Goal: Task Accomplishment & Management: Manage account settings

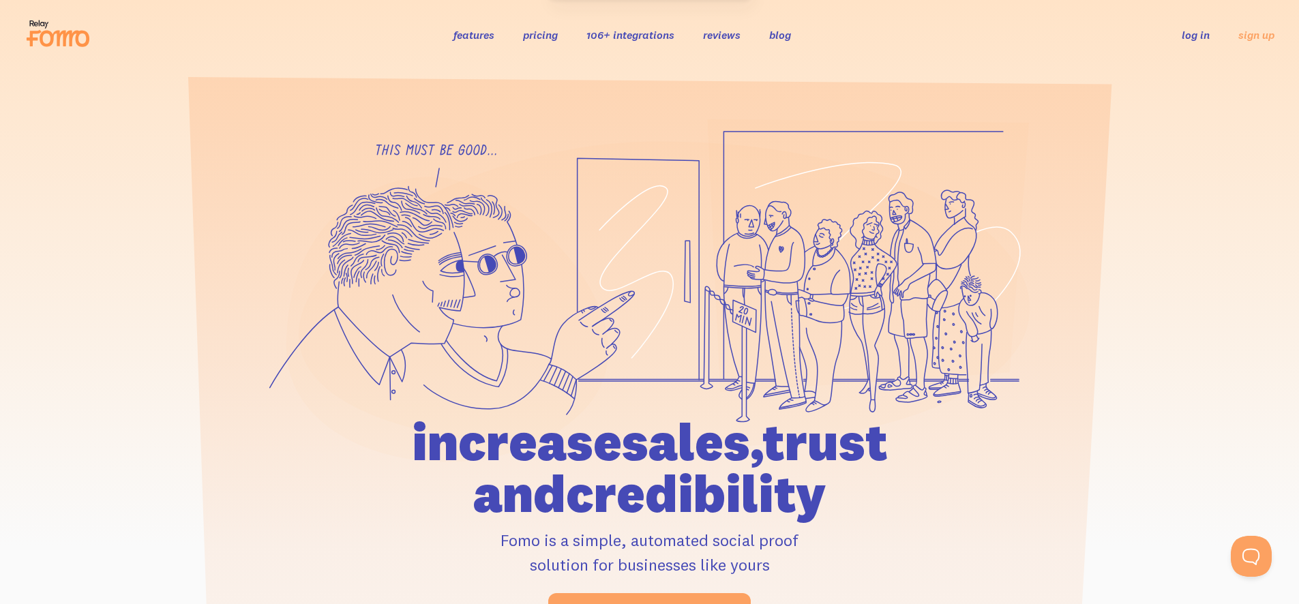
click at [1194, 35] on link "log in" at bounding box center [1196, 35] width 28 height 14
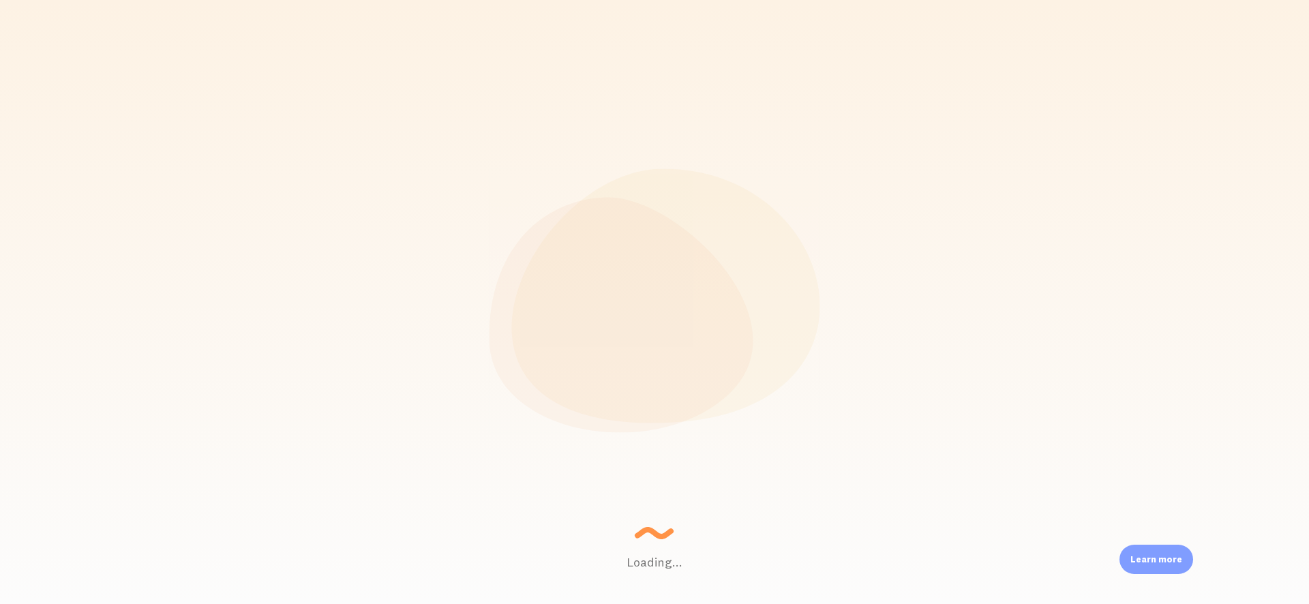
scroll to position [358, 1076]
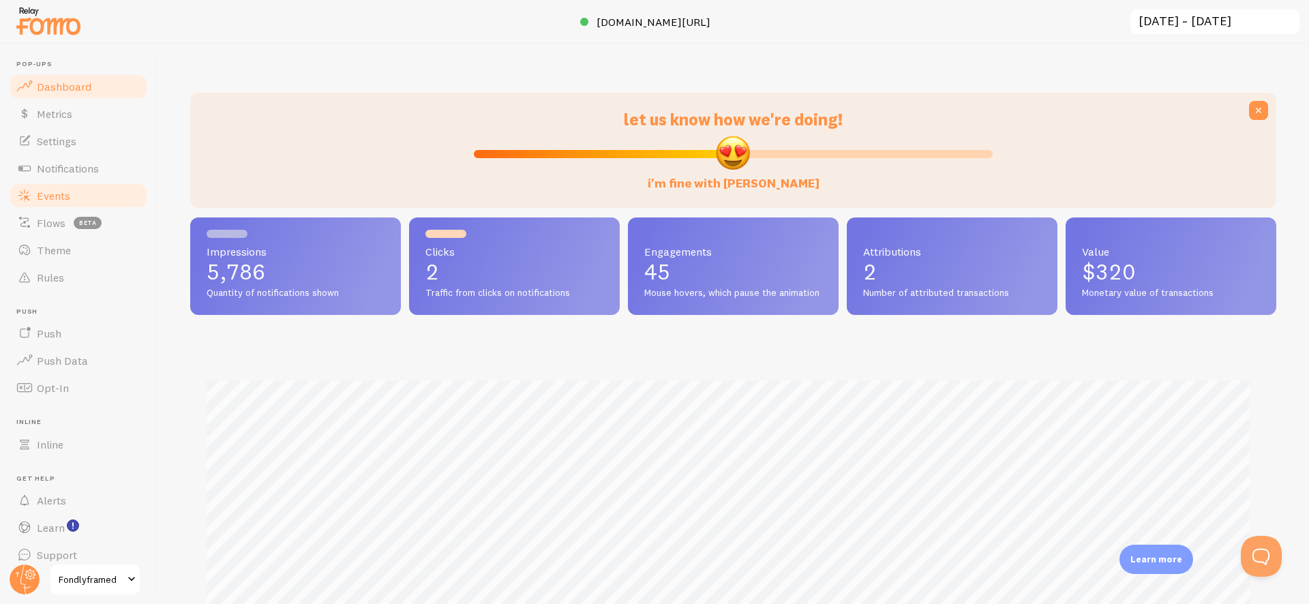
click at [70, 206] on link "Events" at bounding box center [78, 195] width 140 height 27
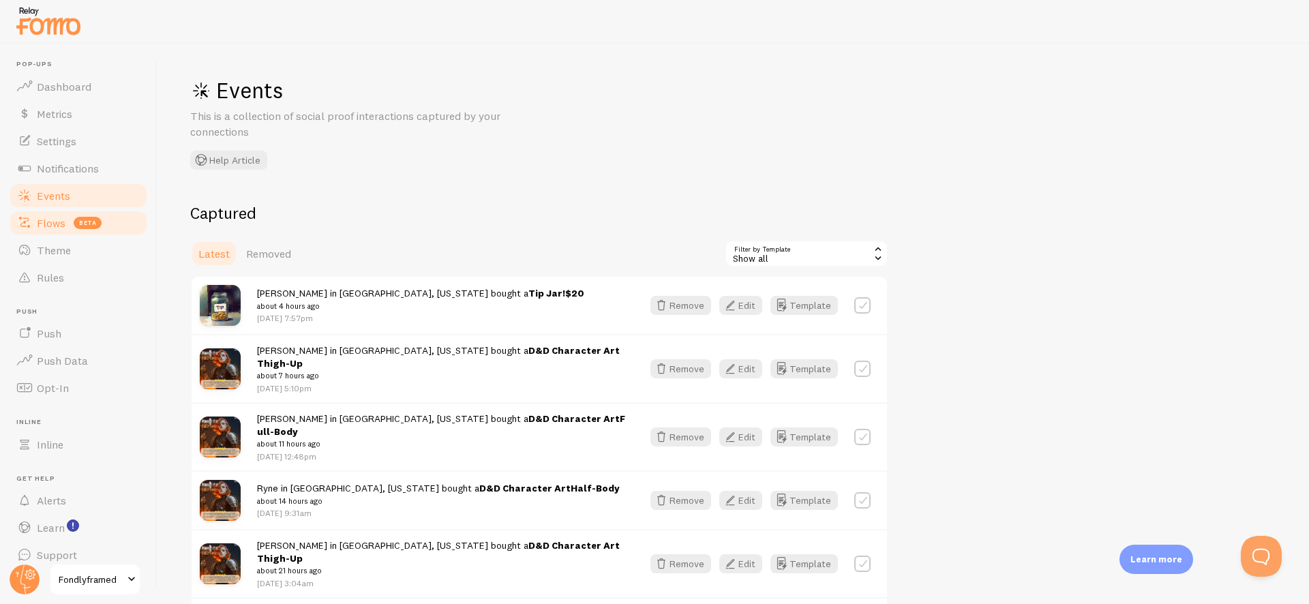
click at [74, 223] on span "beta" at bounding box center [88, 223] width 28 height 12
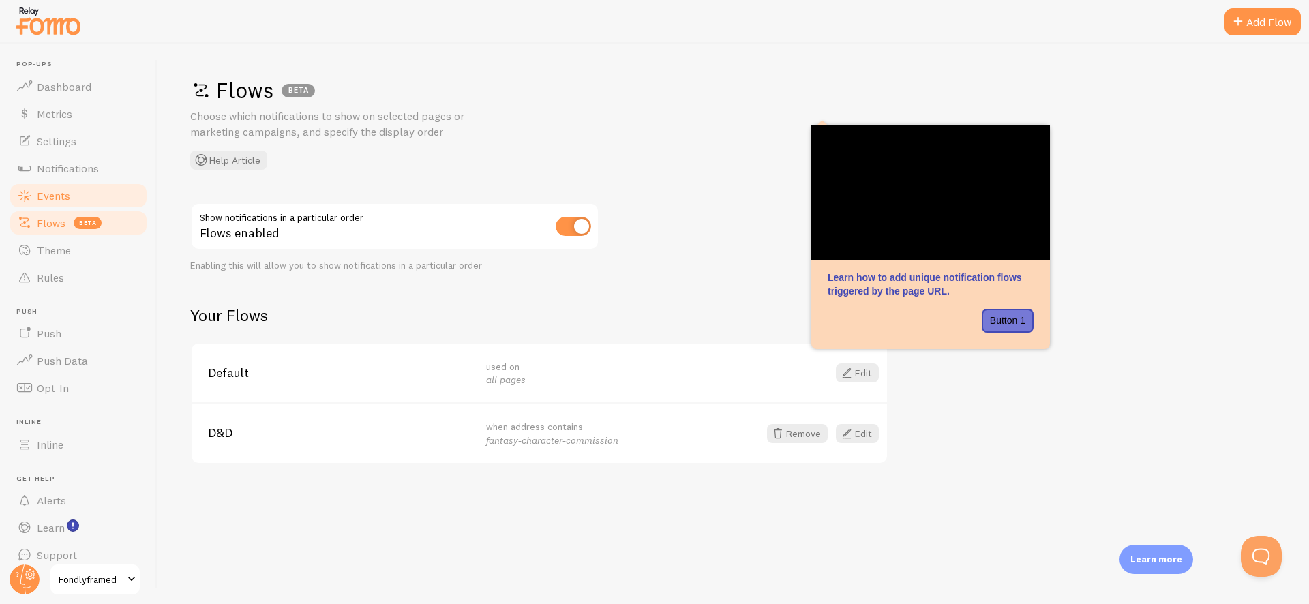
click at [80, 201] on link "Events" at bounding box center [78, 195] width 140 height 27
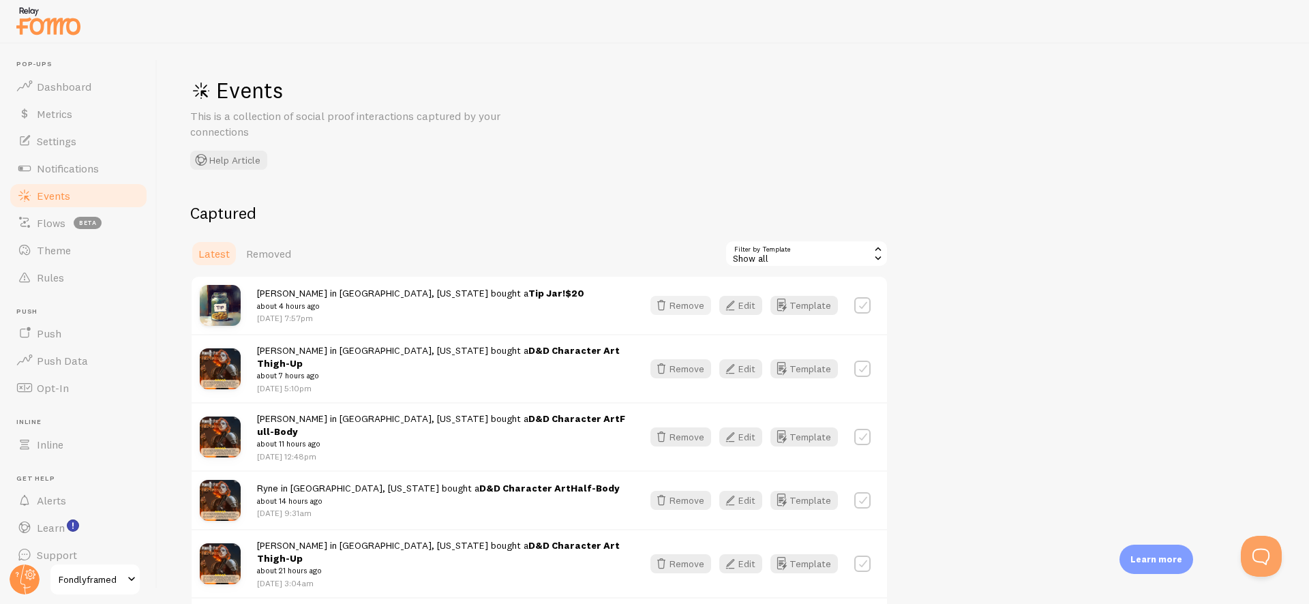
click at [696, 304] on button "Remove" at bounding box center [681, 305] width 61 height 19
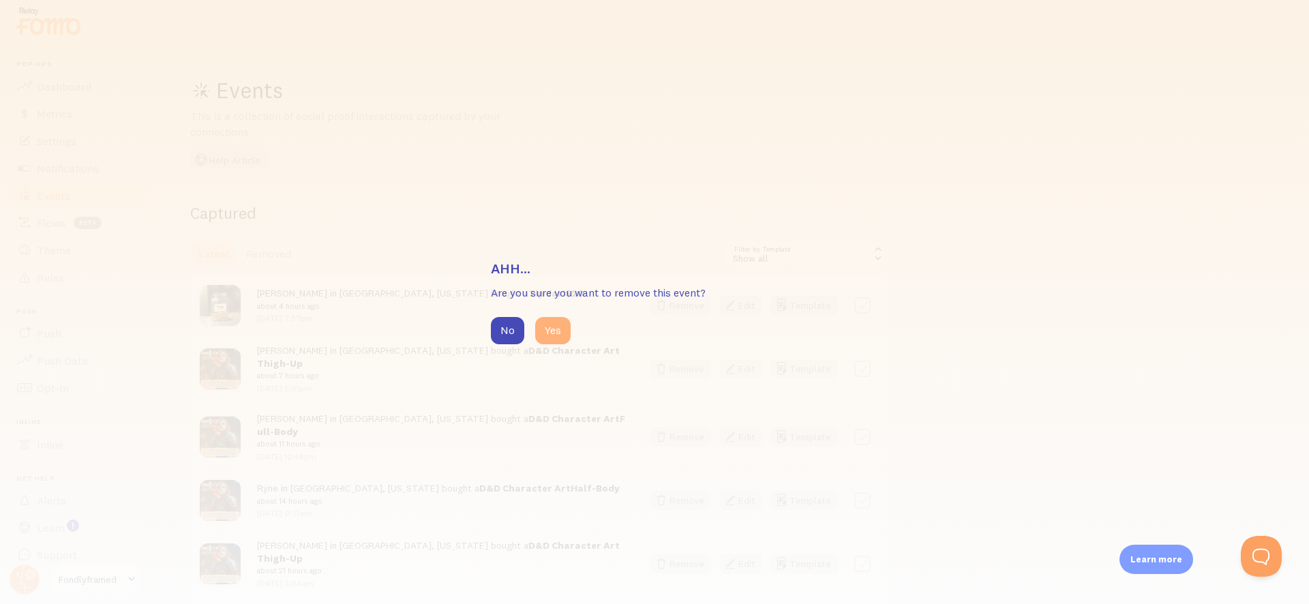
click at [566, 327] on button "Yes" at bounding box center [552, 330] width 35 height 27
